Goal: Register for event/course

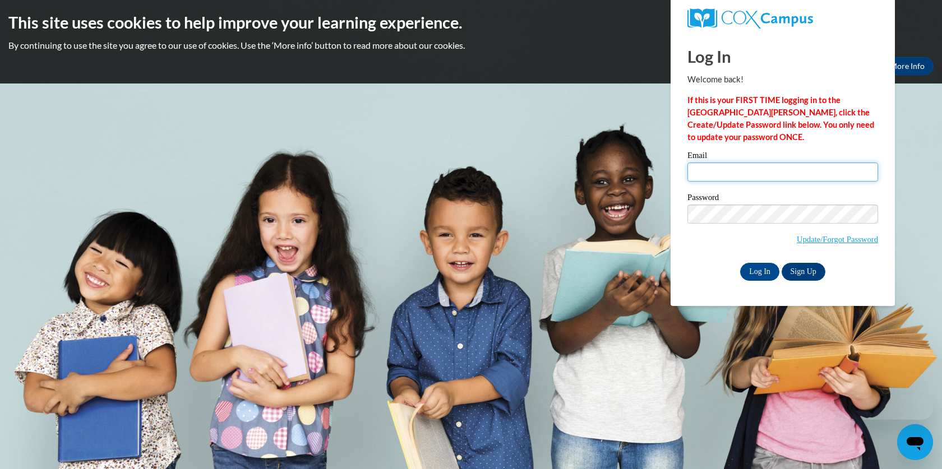
click at [737, 173] on input "Email" at bounding box center [782, 172] width 191 height 19
type input "[PERSON_NAME][EMAIL_ADDRESS][DOMAIN_NAME]"
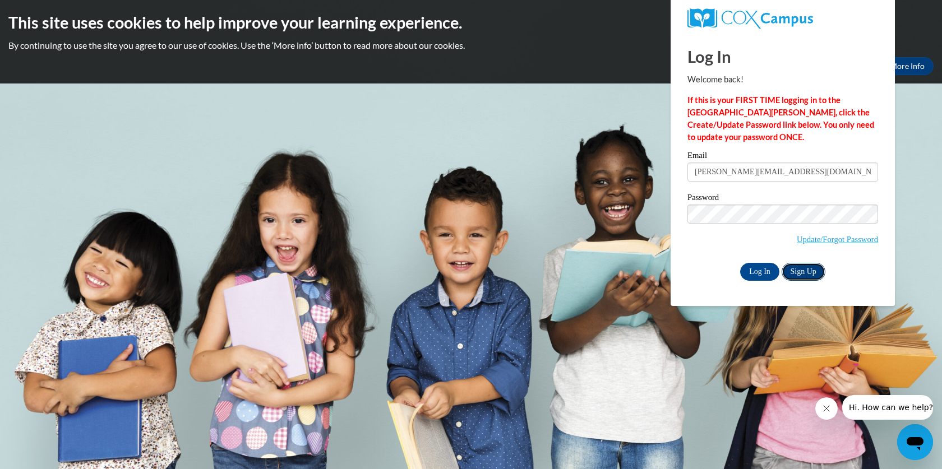
click at [812, 271] on link "Sign Up" at bounding box center [804, 272] width 44 height 18
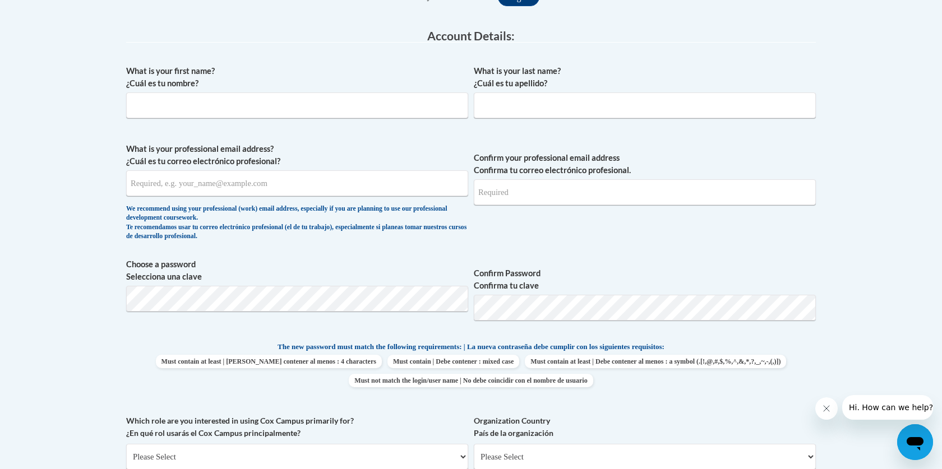
scroll to position [295, 0]
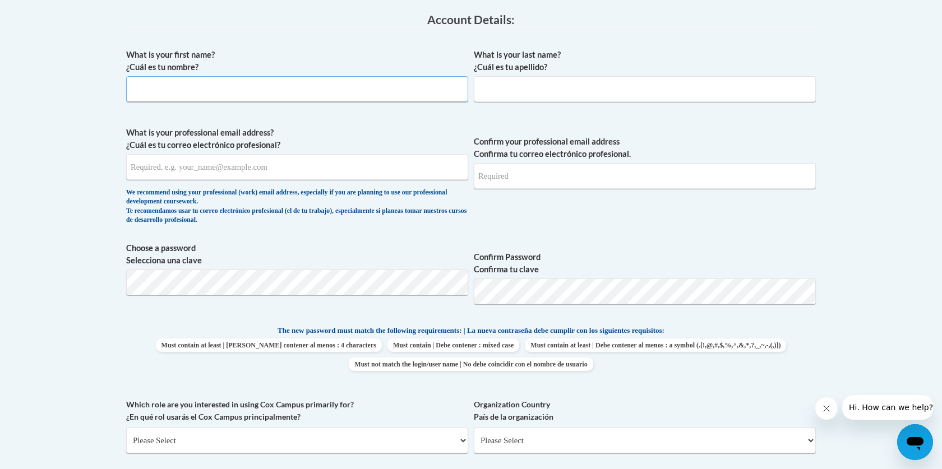
click at [271, 90] on input "What is your first name? ¿Cuál es tu nombre?" at bounding box center [297, 89] width 342 height 26
type input "Heather"
click at [510, 92] on input "What is your last name? ¿Cuál es tu apellido?" at bounding box center [645, 89] width 342 height 26
type input "Schneider"
click at [230, 167] on input "What is your professional email address? ¿Cuál es tu correo electrónico profesi…" at bounding box center [297, 167] width 342 height 26
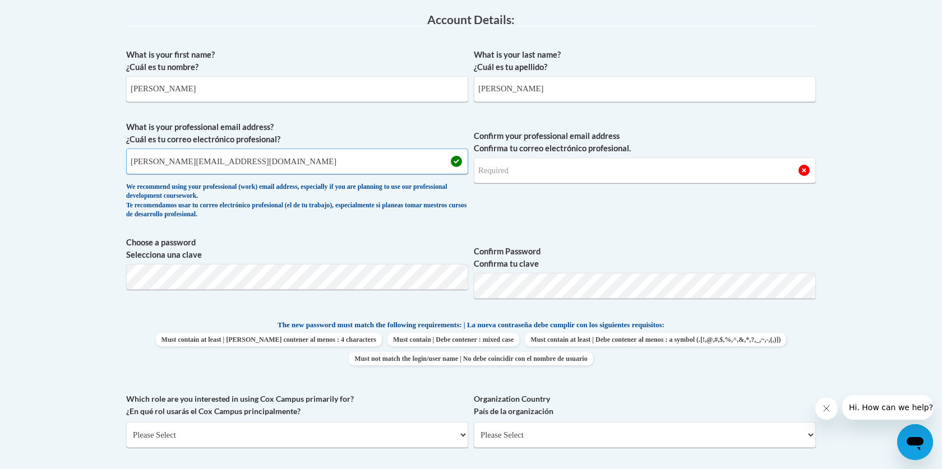
type input "heather@toddsfamily.com"
click at [551, 165] on input "Confirm your professional email address Confirma tu correo electrónico profesio…" at bounding box center [645, 171] width 342 height 26
type input "heather@toddsfamily.com"
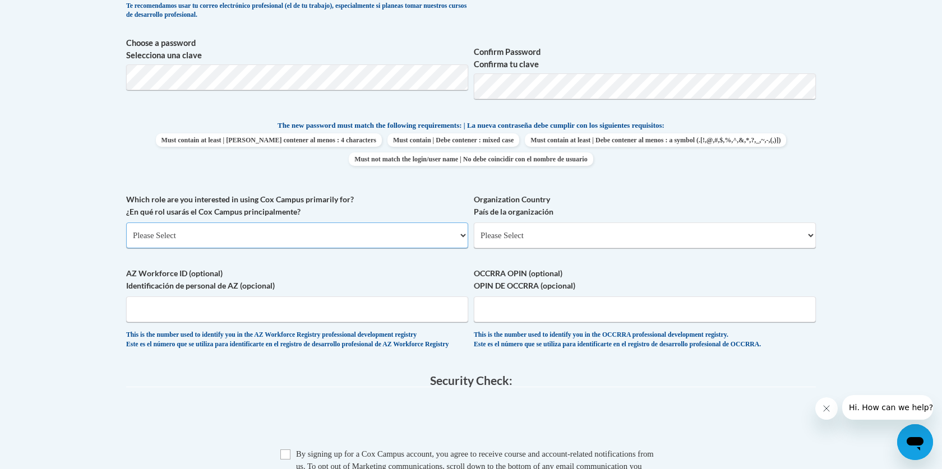
scroll to position [516, 0]
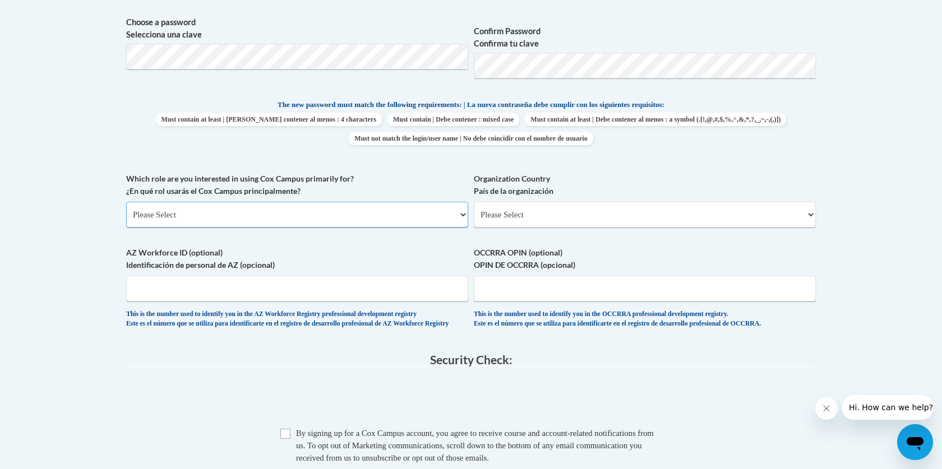
click at [337, 215] on select "Please Select College/University | Colegio/Universidad Community/Nonprofit Part…" at bounding box center [297, 215] width 342 height 26
select select "fbf2d438-af2f-41f8-98f1-81c410e29de3"
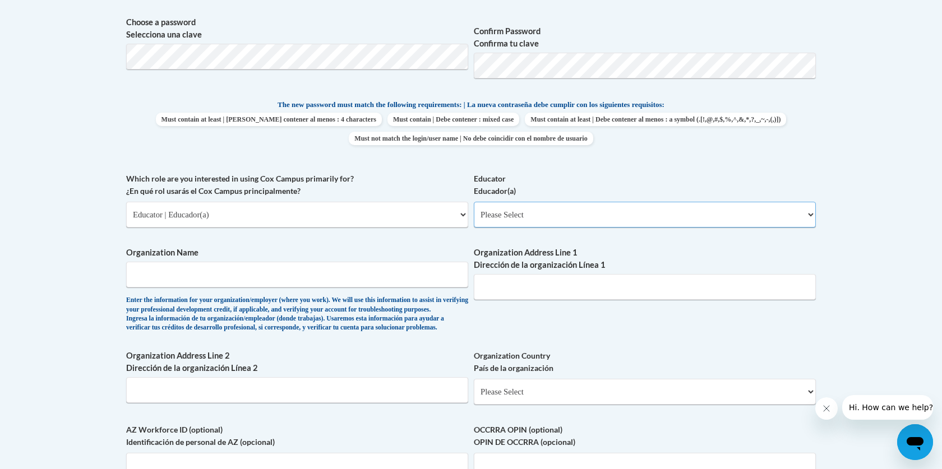
click at [604, 217] on select "Please Select Early Learning/Daycare Teacher/Family Home Care Provider | Maestr…" at bounding box center [645, 215] width 342 height 26
select select "5e2af403-4f2c-4e49-a02f-103e55d7b75b"
click at [230, 278] on input "Organization Name" at bounding box center [297, 275] width 342 height 26
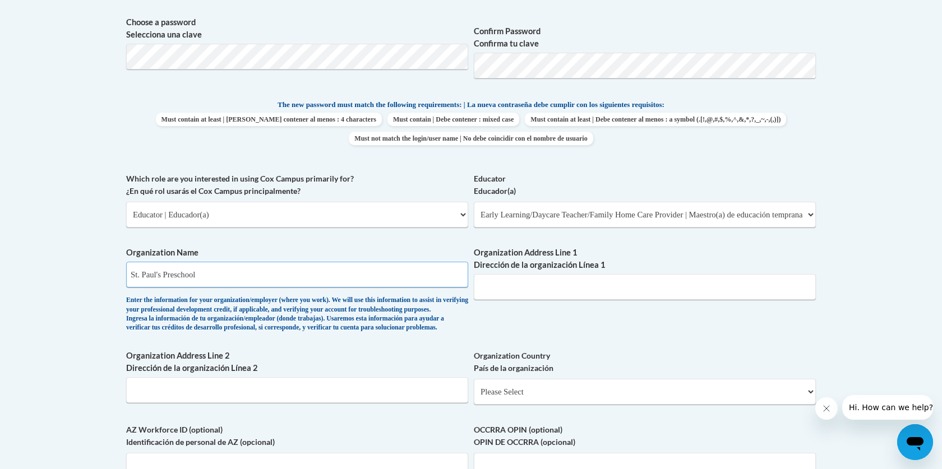
type input "St. Paul's Preschool"
click at [535, 295] on input "Organization Address Line 1 Dirección de la organización Línea 1" at bounding box center [645, 287] width 342 height 26
click at [492, 288] on input "1975 Ferguson Road" at bounding box center [645, 287] width 342 height 26
click at [578, 289] on input "1965 Ferguson Road" at bounding box center [645, 287] width 342 height 26
type input "1965 Ferguson Road"
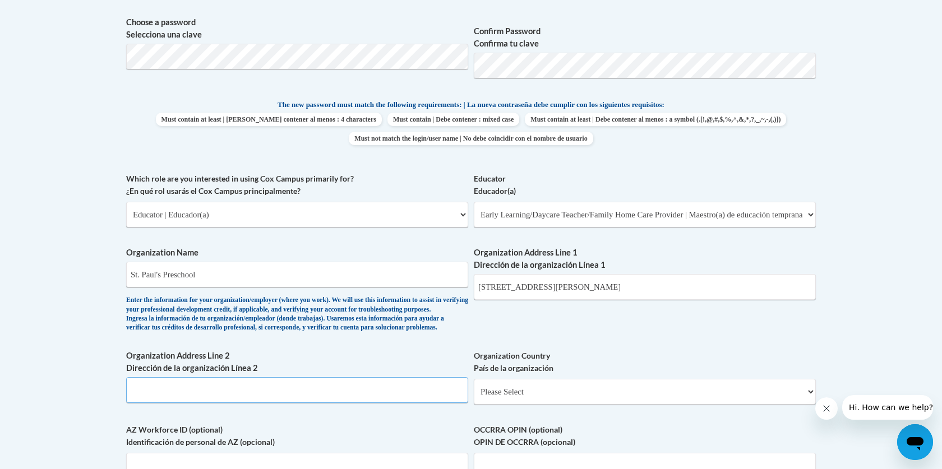
click at [259, 403] on input "Organization Address Line 2 Dirección de la organización Línea 2" at bounding box center [297, 390] width 342 height 26
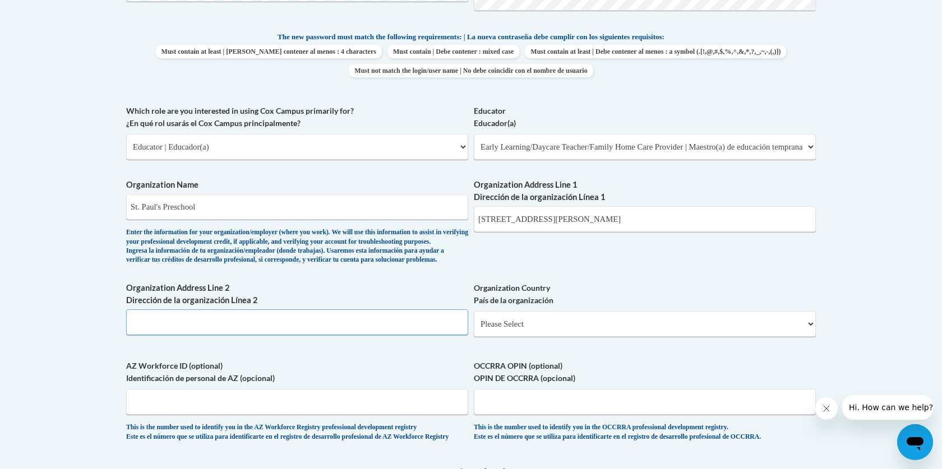
scroll to position [585, 0]
type input "Allison Park, PA 15101"
click at [533, 335] on select "Please Select United States | Estados Unidos Outside of the United States | Fue…" at bounding box center [645, 322] width 342 height 26
select select "ad49bcad-a171-4b2e-b99c-48b446064914"
select select
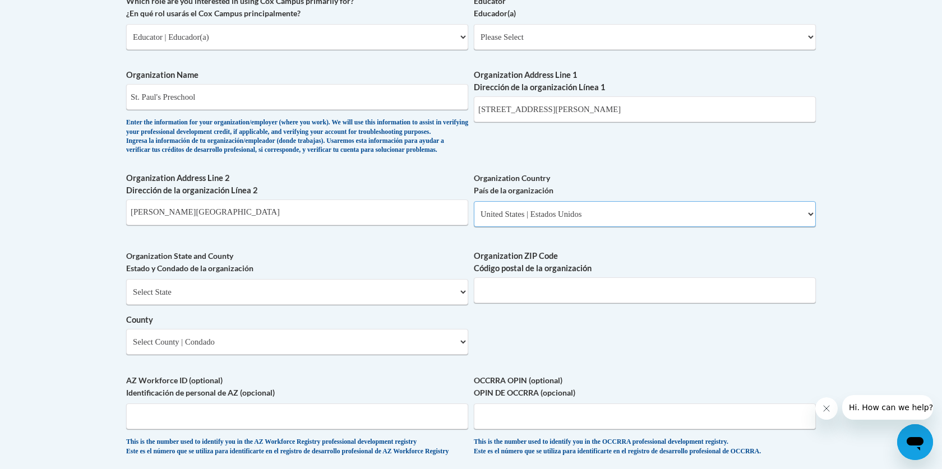
scroll to position [712, 0]
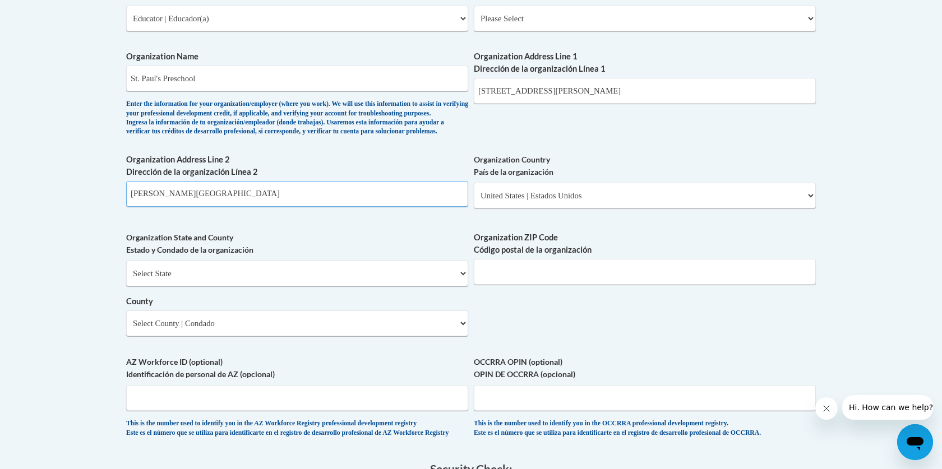
drag, startPoint x: 216, startPoint y: 211, endPoint x: 110, endPoint y: 208, distance: 106.0
click at [110, 208] on body "This site uses cookies to help improve your learning experience. By continuing …" at bounding box center [471, 128] width 942 height 1680
click at [81, 278] on body "This site uses cookies to help improve your learning experience. By continuing …" at bounding box center [471, 128] width 942 height 1680
click at [190, 286] on select "Select State Alabama Alaska Arizona Arkansas California Colorado Connecticut De…" at bounding box center [297, 274] width 342 height 26
select select "Pennsylvania"
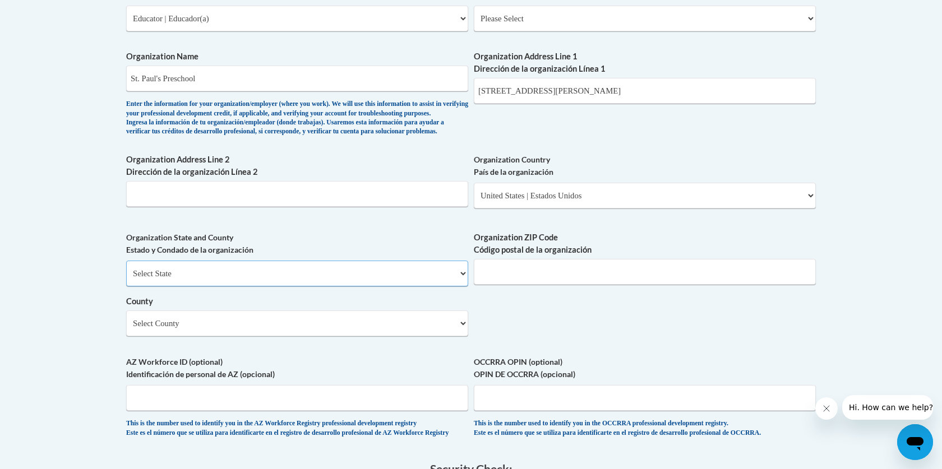
click at [262, 286] on select "Select State Alabama Alaska Arizona Arkansas California Colorado Connecticut De…" at bounding box center [297, 274] width 342 height 26
click at [241, 336] on select "Select County Adams Allegheny Armstrong Beaver Bedford Berks Blair Bradford Buc…" at bounding box center [297, 324] width 342 height 26
select select "Allegheny"
click at [527, 282] on input "Organization ZIP Code Código postal de la organización" at bounding box center [645, 272] width 342 height 26
type input "15101"
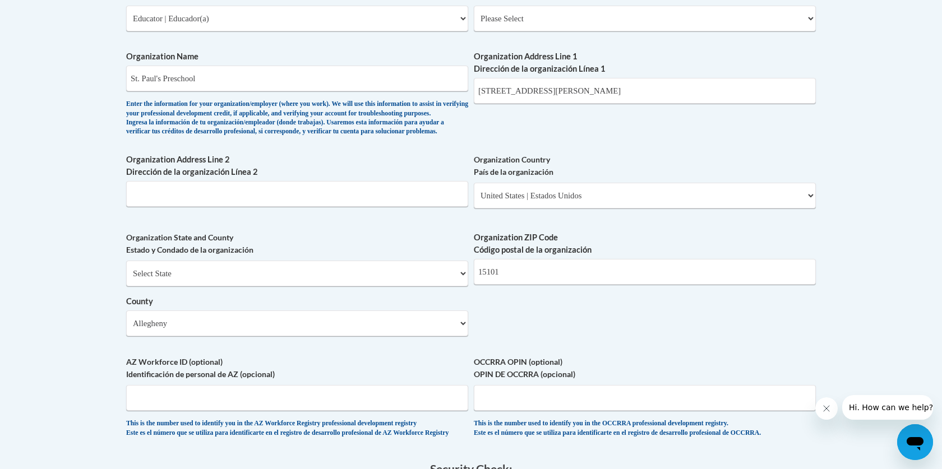
click at [368, 372] on div "What is your first name? ¿Cuál es tu nombre? Heather What is your last name? ¿C…" at bounding box center [471, 38] width 690 height 822
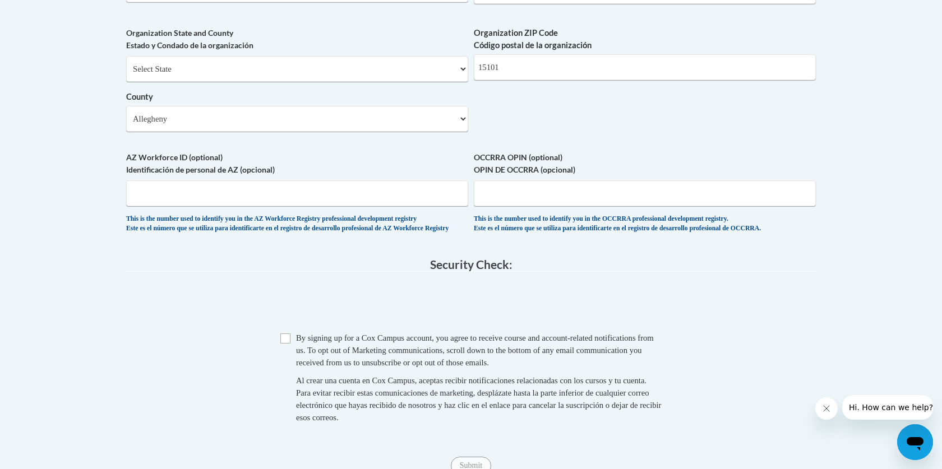
scroll to position [923, 0]
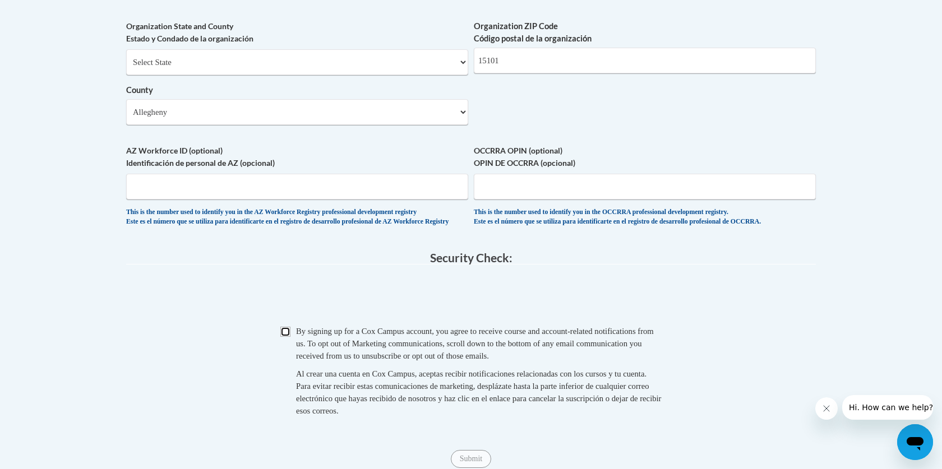
click at [285, 337] on input "Checkbox" at bounding box center [285, 332] width 10 height 10
checkbox input "true"
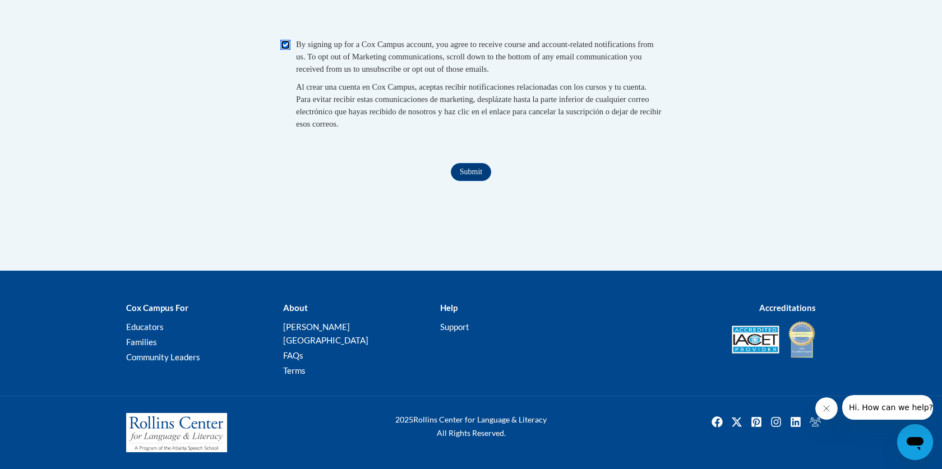
scroll to position [1224, 0]
click at [475, 181] on input "Submit" at bounding box center [471, 172] width 40 height 18
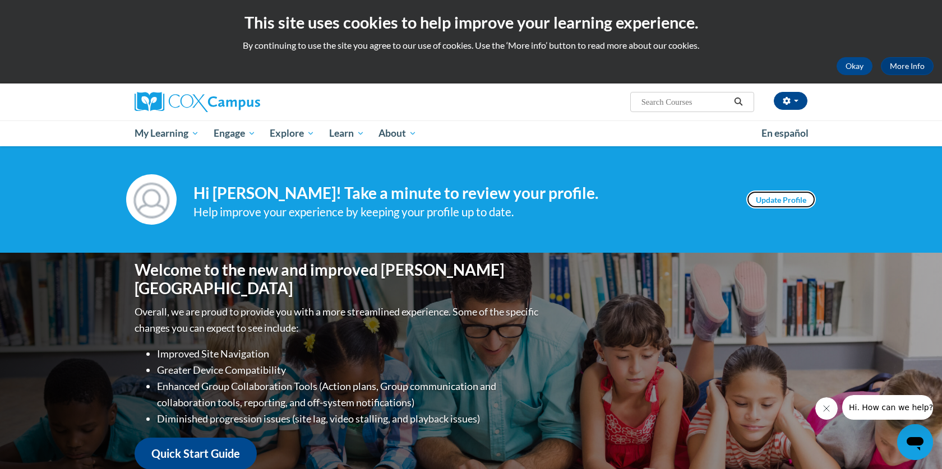
click at [791, 198] on link "Update Profile" at bounding box center [781, 200] width 70 height 18
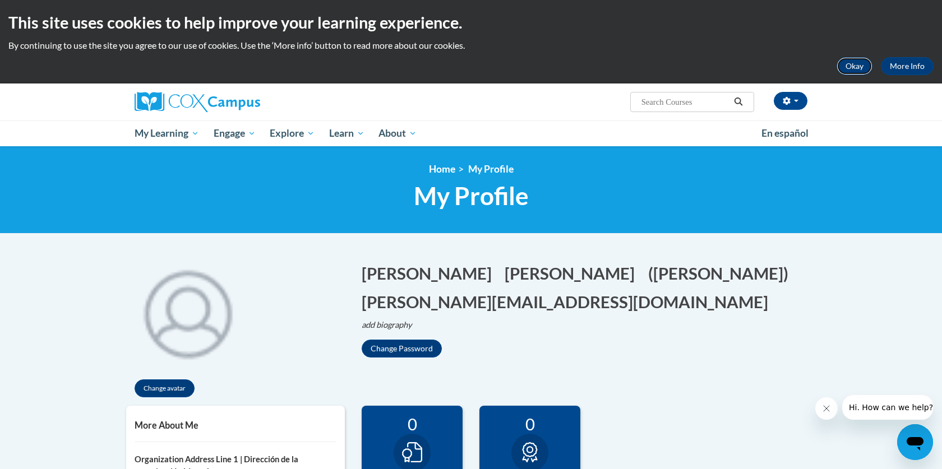
click at [856, 67] on button "Okay" at bounding box center [854, 66] width 36 height 18
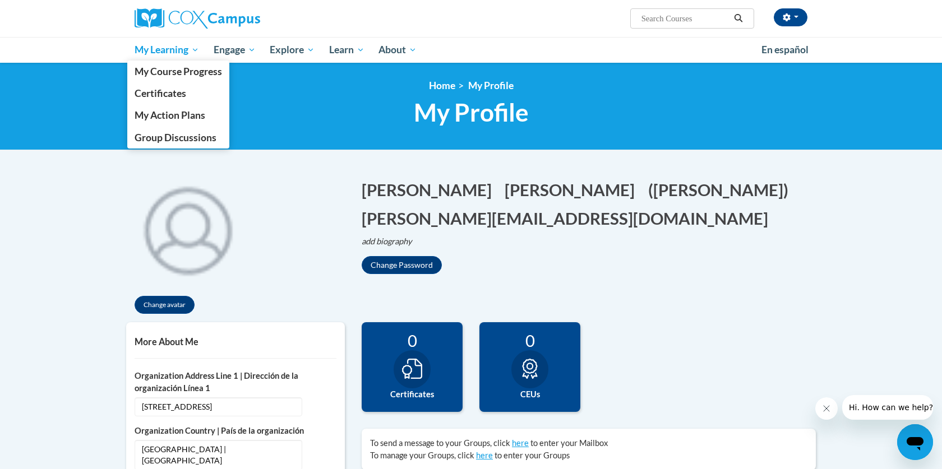
click at [169, 52] on span "My Learning" at bounding box center [167, 49] width 64 height 13
click at [164, 98] on span "Certificates" at bounding box center [161, 93] width 52 height 12
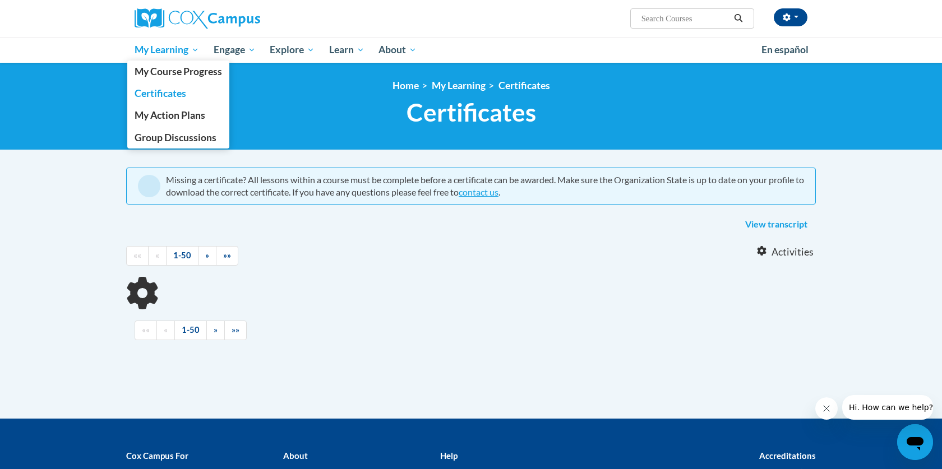
click at [167, 58] on link "My Learning" at bounding box center [166, 50] width 79 height 26
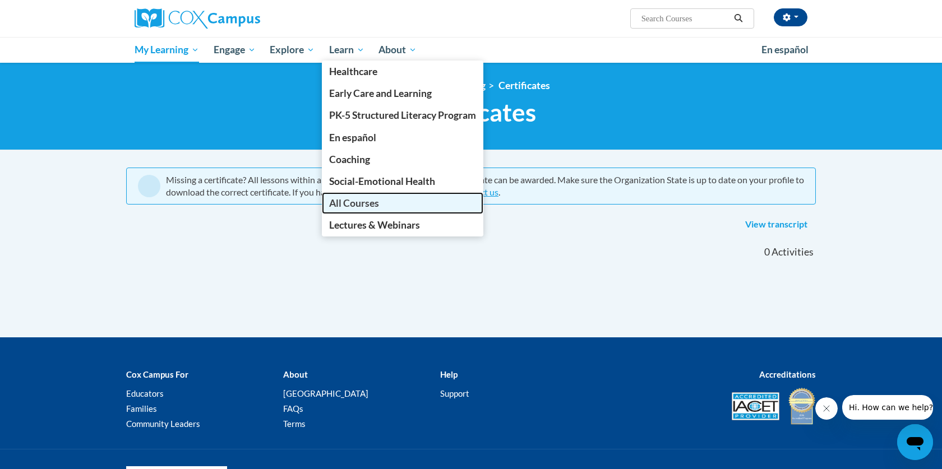
click at [349, 200] on span "All Courses" at bounding box center [354, 203] width 50 height 12
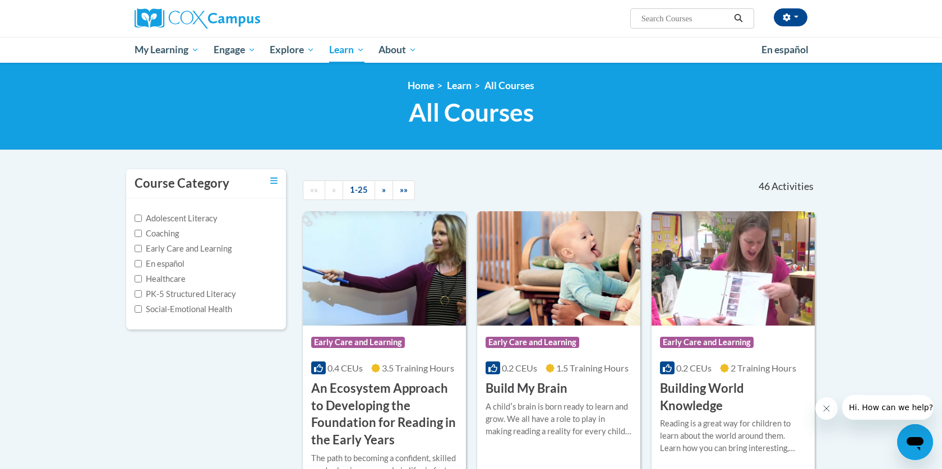
click at [697, 19] on input "Search..." at bounding box center [685, 18] width 90 height 13
type input "sign language"
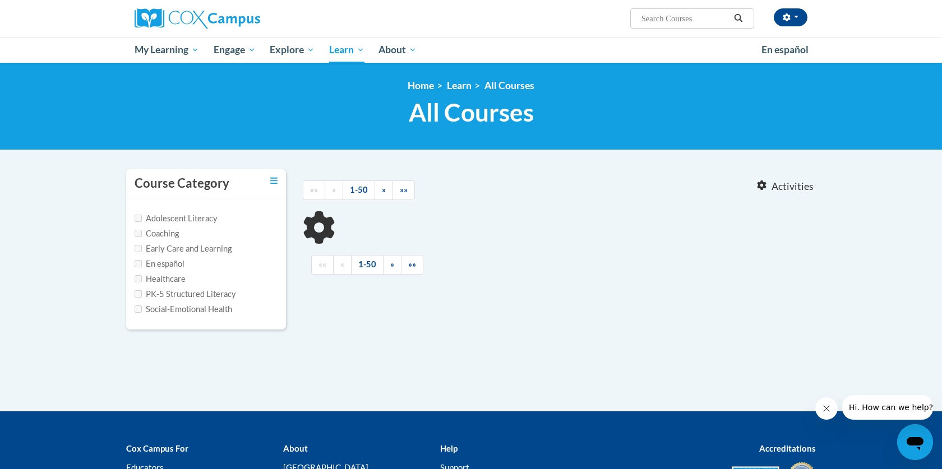
type input "sign language"
click at [140, 250] on input "Early Care and Learning" at bounding box center [138, 248] width 7 height 7
checkbox input "true"
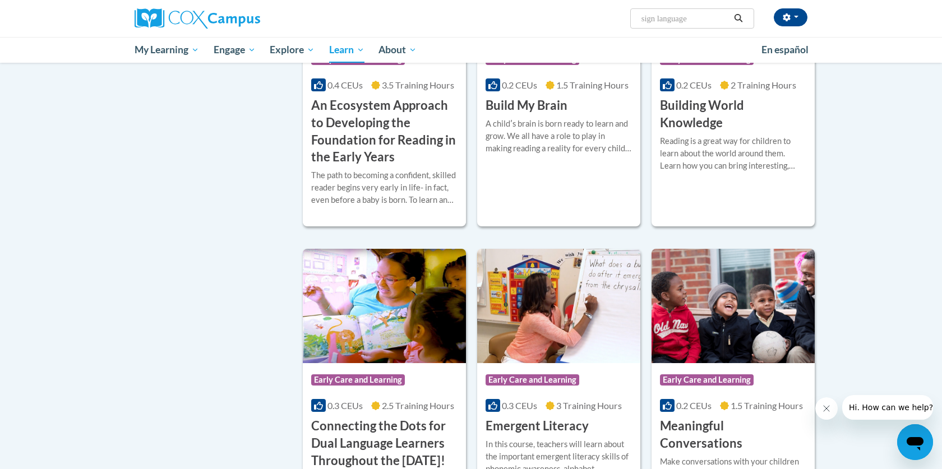
scroll to position [279, 0]
